Goal: Information Seeking & Learning: Learn about a topic

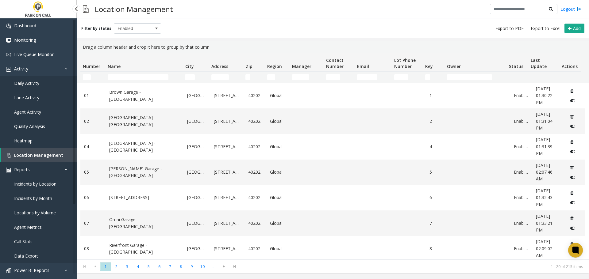
click at [66, 171] on icon at bounding box center [67, 169] width 6 height 4
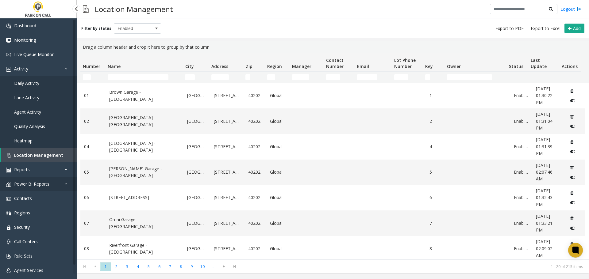
click at [51, 184] on link "Power BI Reports" at bounding box center [38, 184] width 77 height 14
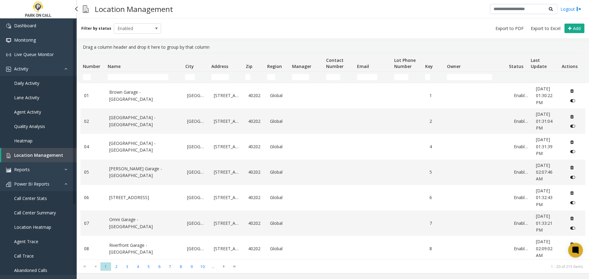
click at [36, 243] on span "Agent Trace" at bounding box center [26, 242] width 24 height 6
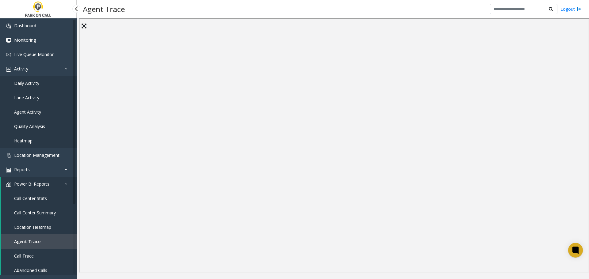
click at [36, 212] on span "Call Center Summary" at bounding box center [35, 213] width 42 height 6
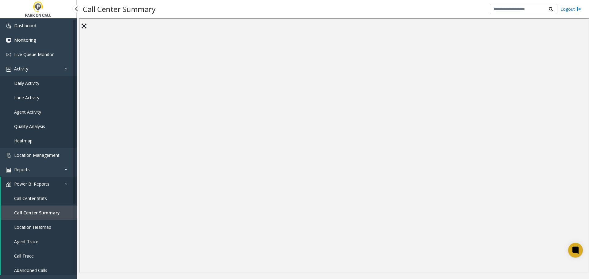
click at [48, 200] on link "Call Center Stats" at bounding box center [38, 198] width 75 height 14
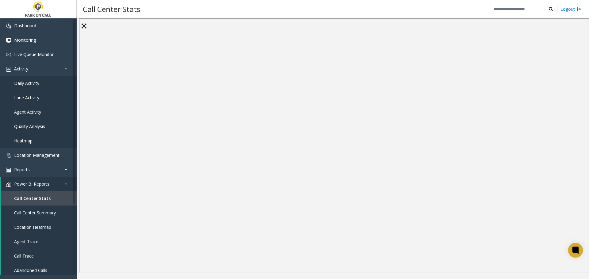
click at [312, 8] on div "Call Center Stats Logout" at bounding box center [333, 9] width 512 height 18
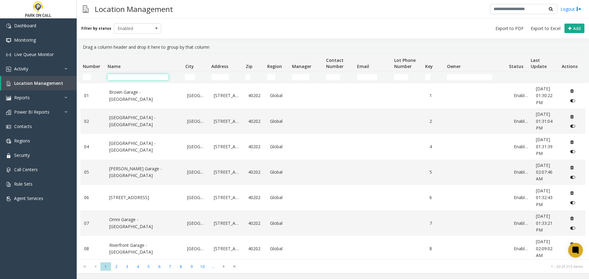
click at [130, 74] on input "Name Filter" at bounding box center [138, 77] width 61 height 6
click at [289, 42] on div "Drag a column header and drop it here to group by that column" at bounding box center [332, 47] width 505 height 12
